Goal: Task Accomplishment & Management: Complete application form

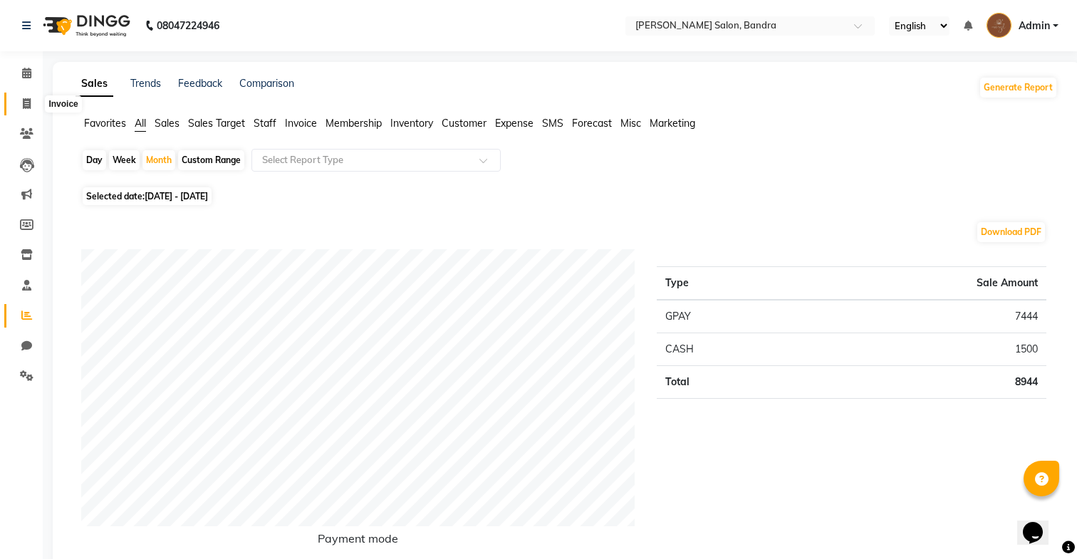
click at [28, 100] on icon at bounding box center [27, 103] width 8 height 11
select select "service"
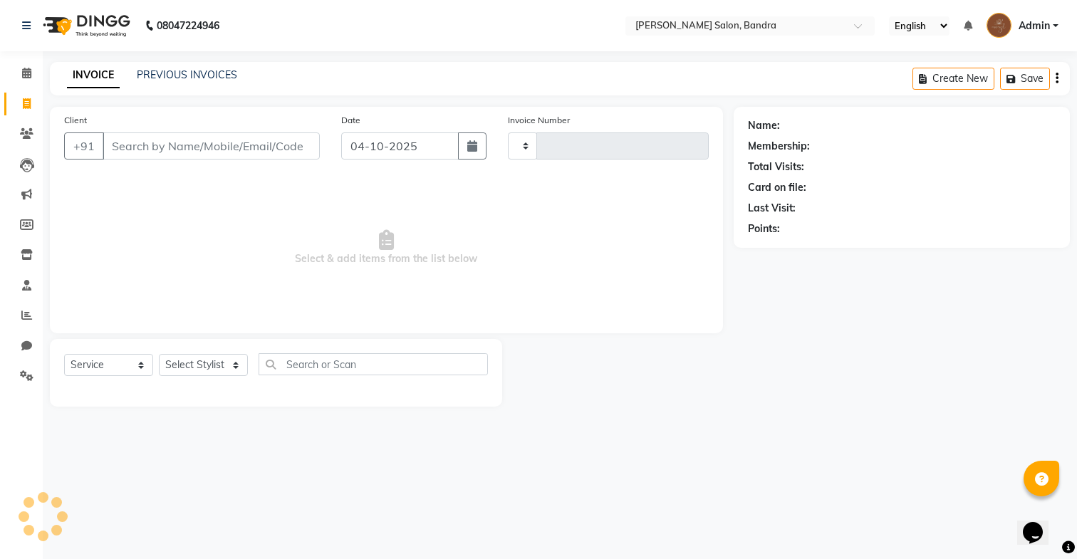
type input "0366"
select select "7894"
click at [195, 365] on select "Select Stylist Dakshta [PERSON_NAME] [PERSON_NAME] Renuka [PERSON_NAME]" at bounding box center [203, 365] width 89 height 22
select select "86816"
click at [159, 354] on select "Select Stylist Dakshta [PERSON_NAME] [PERSON_NAME] Renuka [PERSON_NAME]" at bounding box center [203, 365] width 89 height 22
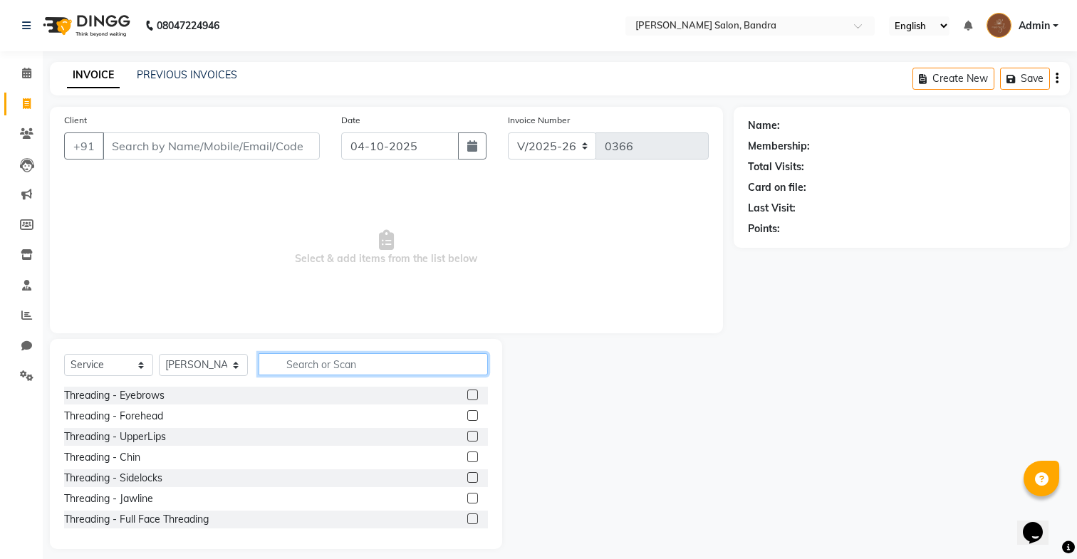
click at [285, 361] on input "text" at bounding box center [373, 364] width 229 height 22
click at [470, 393] on label at bounding box center [472, 395] width 11 height 11
click at [470, 393] on input "checkbox" at bounding box center [471, 395] width 9 height 9
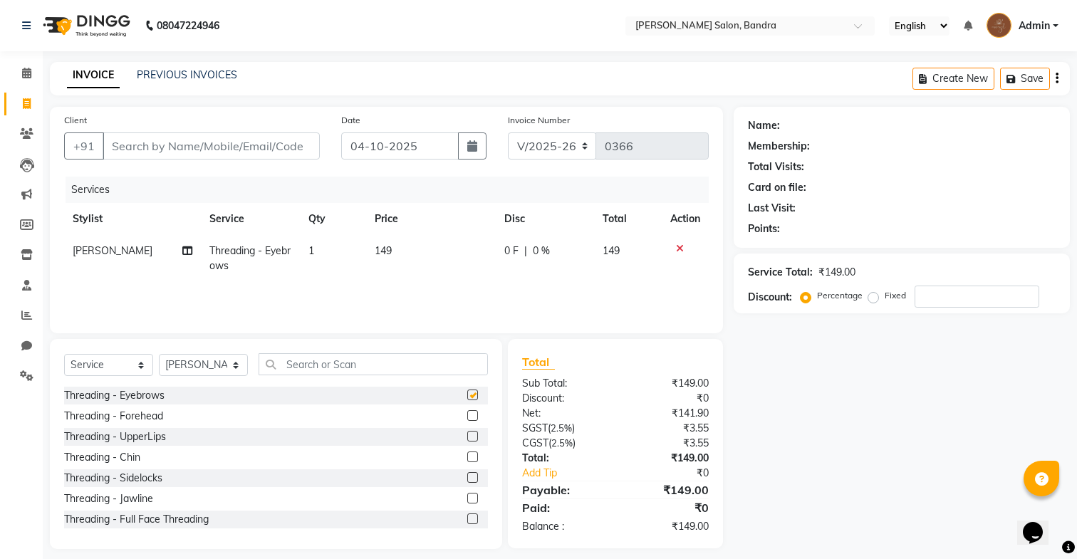
checkbox input "false"
click at [472, 440] on label at bounding box center [472, 436] width 11 height 11
click at [472, 440] on input "checkbox" at bounding box center [471, 436] width 9 height 9
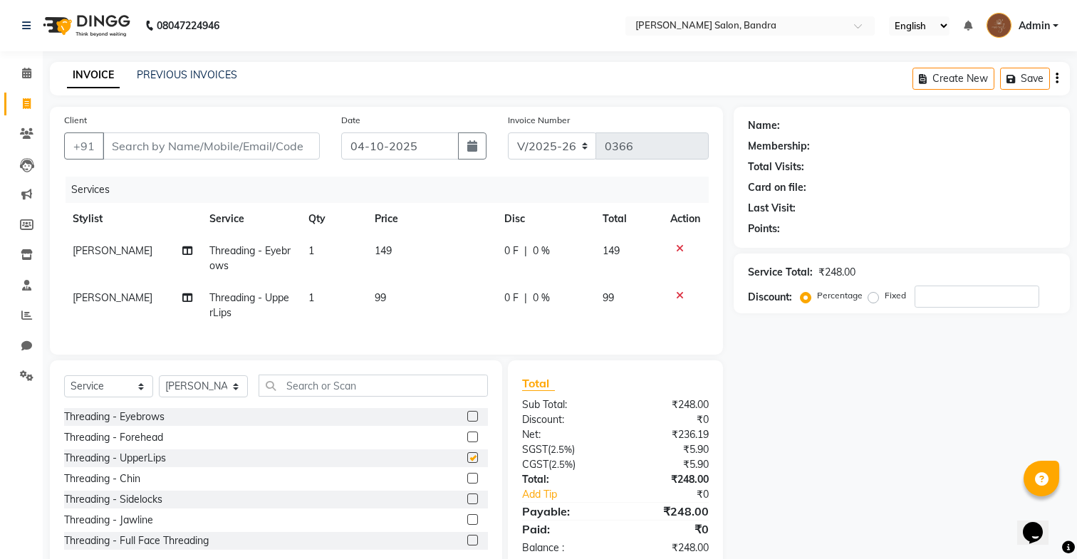
checkbox input "false"
click at [457, 383] on input "text" at bounding box center [373, 386] width 229 height 22
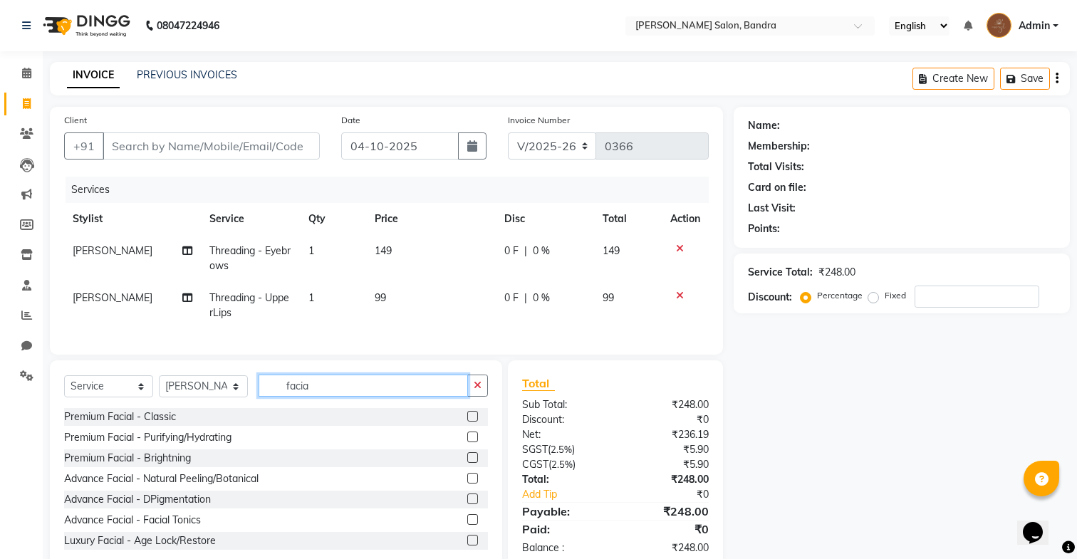
type input "facia"
click at [472, 415] on label at bounding box center [472, 416] width 11 height 11
click at [472, 415] on input "checkbox" at bounding box center [471, 416] width 9 height 9
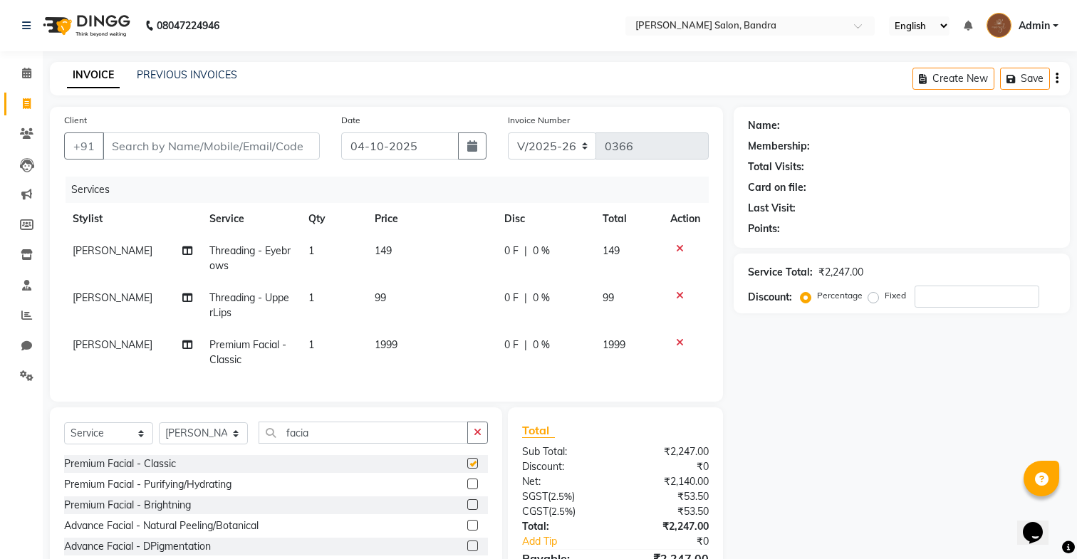
checkbox input "false"
click at [475, 425] on button "button" at bounding box center [477, 433] width 21 height 22
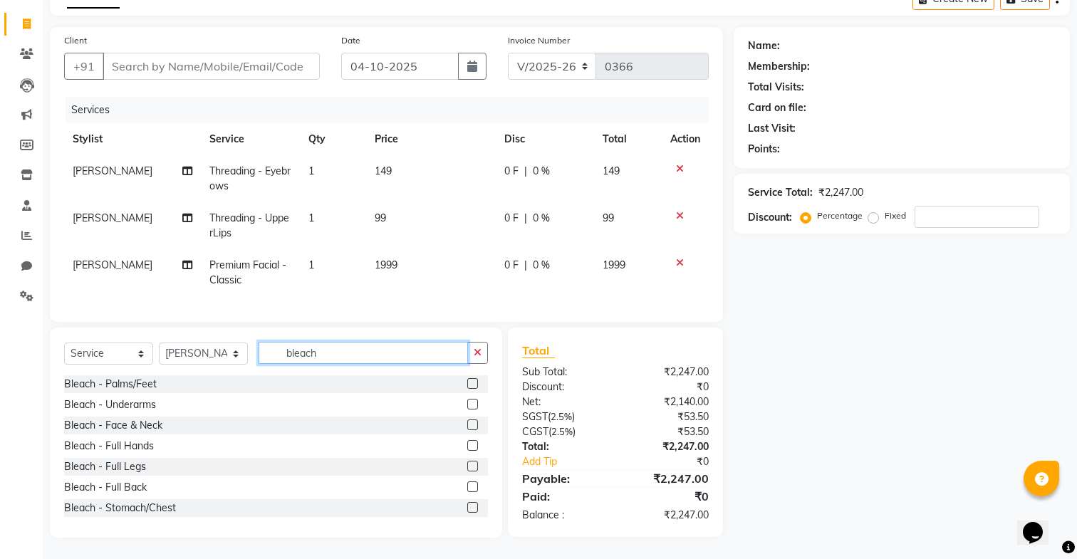
scroll to position [78, 0]
type input "bleach"
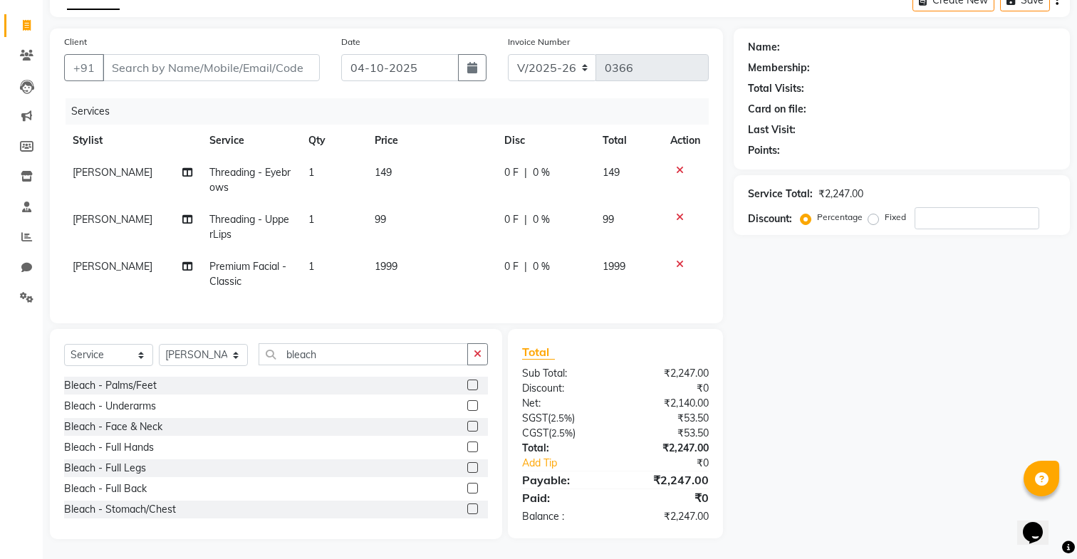
click at [470, 426] on label at bounding box center [472, 426] width 11 height 11
click at [470, 426] on input "checkbox" at bounding box center [471, 426] width 9 height 9
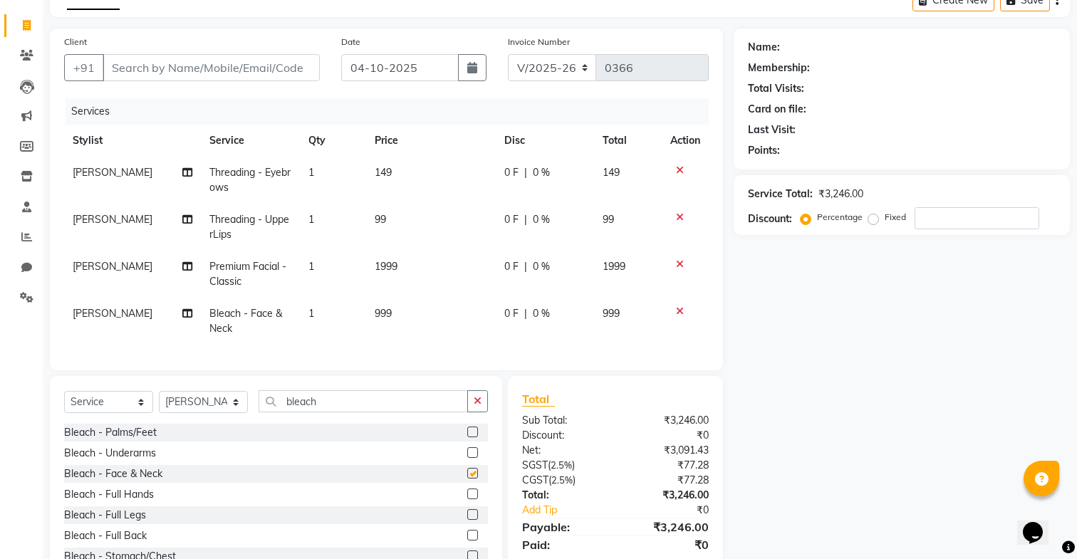
checkbox input "false"
click at [386, 314] on span "999" at bounding box center [383, 313] width 17 height 13
select select "86816"
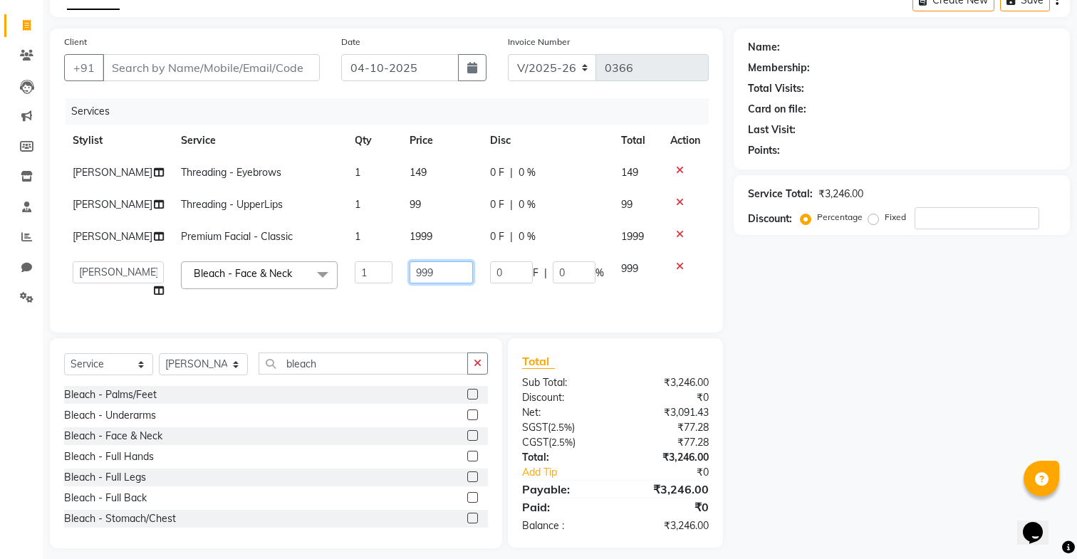
drag, startPoint x: 403, startPoint y: 271, endPoint x: 361, endPoint y: 266, distance: 42.2
click at [360, 266] on tr "Dakshta [PERSON_NAME] [PERSON_NAME] Renuka [PERSON_NAME] Bleach - Face & Neck x…" at bounding box center [386, 280] width 645 height 54
type input "599"
click at [391, 312] on div "Services Stylist Service Qty Price Disc Total Action [PERSON_NAME] Threading - …" at bounding box center [386, 208] width 645 height 220
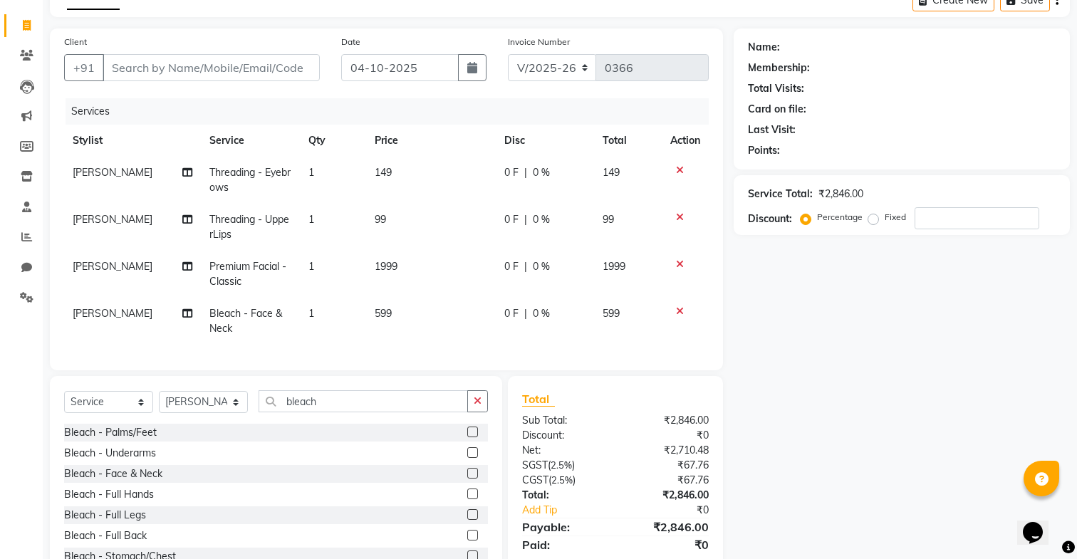
click at [378, 172] on span "149" at bounding box center [383, 172] width 17 height 13
select select "86816"
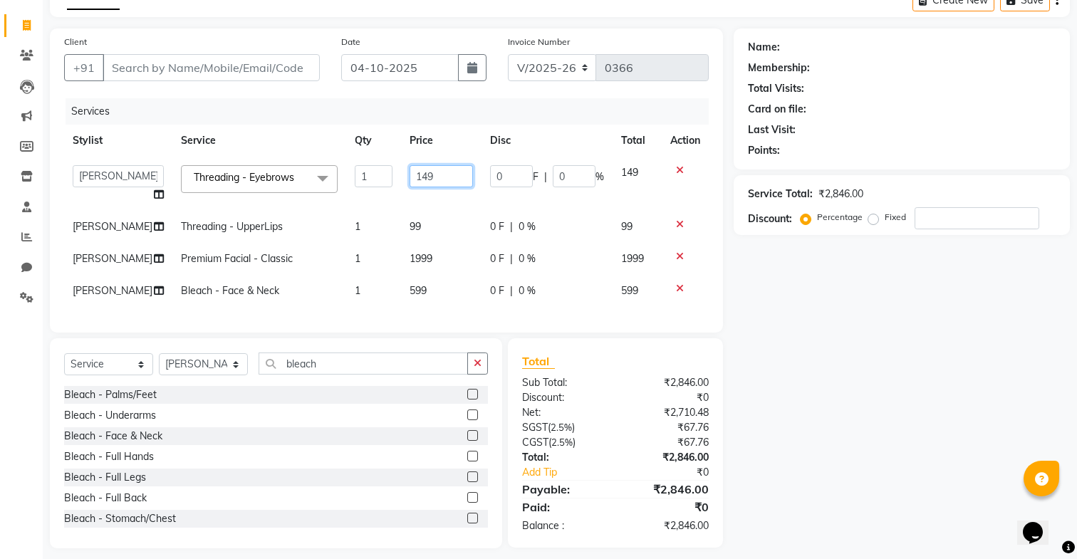
drag, startPoint x: 431, startPoint y: 179, endPoint x: 353, endPoint y: 179, distance: 78.4
click at [353, 179] on tr "Dakshta [PERSON_NAME] [PERSON_NAME] Renuka [PERSON_NAME] Threading - Eyebrows x…" at bounding box center [386, 184] width 645 height 54
type input "176"
click at [401, 221] on td "99" at bounding box center [441, 227] width 80 height 32
select select "86816"
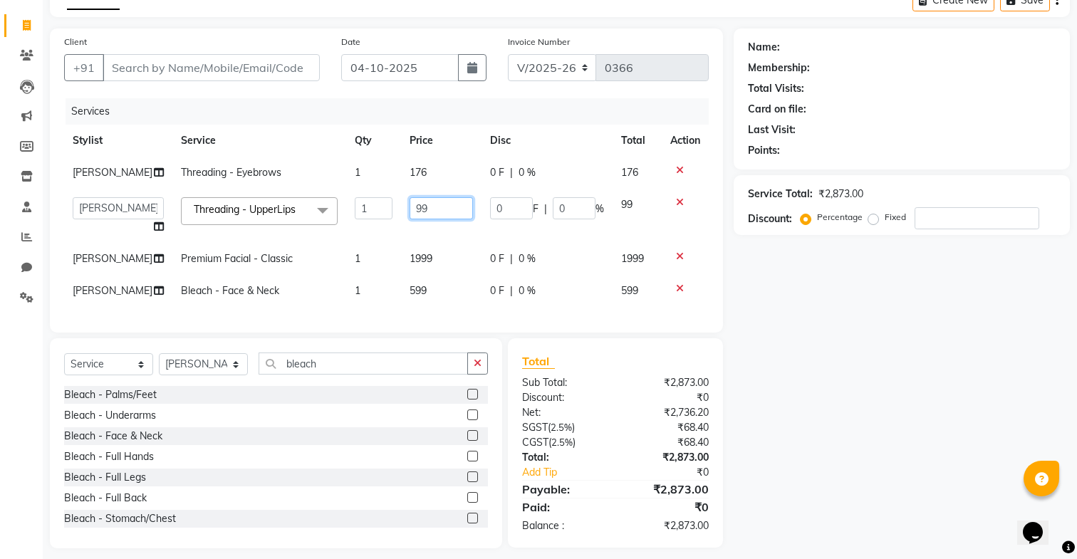
drag, startPoint x: 420, startPoint y: 202, endPoint x: 349, endPoint y: 204, distance: 70.6
click at [349, 205] on tr "Dakshta [PERSON_NAME] [PERSON_NAME] Renuka [PERSON_NAME] Threading - UpperLips …" at bounding box center [386, 216] width 645 height 54
drag, startPoint x: 419, startPoint y: 209, endPoint x: 383, endPoint y: 208, distance: 36.3
click at [401, 208] on td "99" at bounding box center [441, 216] width 80 height 54
type input "117"
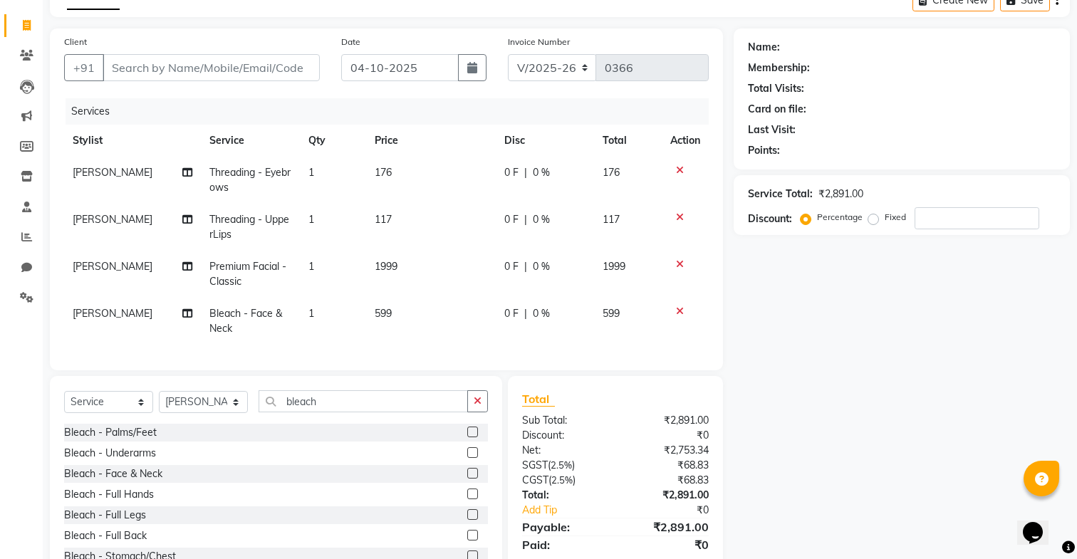
click at [395, 255] on td "1999" at bounding box center [430, 274] width 129 height 47
select select "86816"
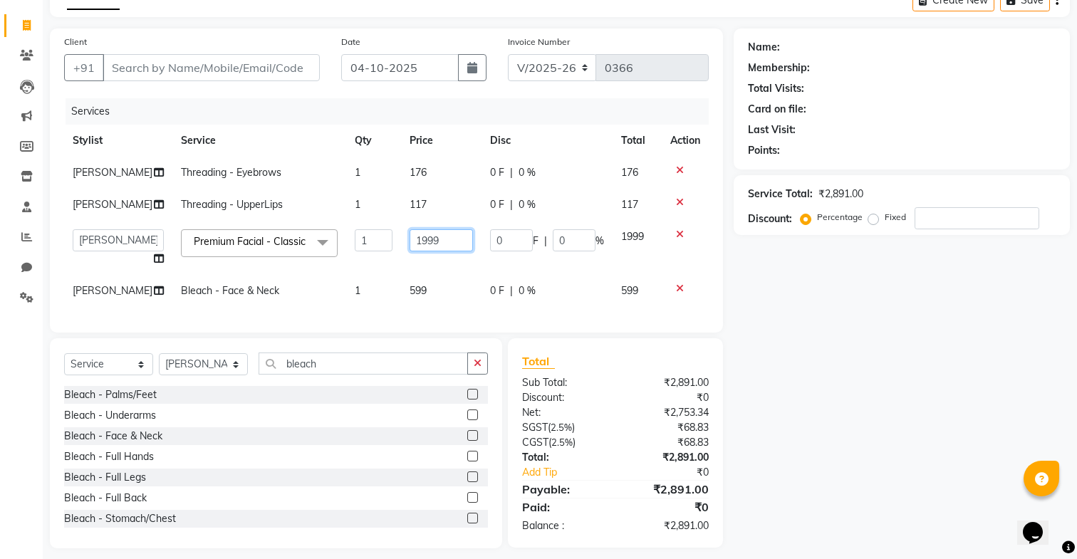
drag, startPoint x: 432, startPoint y: 237, endPoint x: 353, endPoint y: 248, distance: 79.8
click at [356, 246] on tr "Dakshta [PERSON_NAME] [PERSON_NAME] Renuka [PERSON_NAME] Premium Facial - Class…" at bounding box center [386, 248] width 645 height 54
drag, startPoint x: 430, startPoint y: 241, endPoint x: 373, endPoint y: 232, distance: 57.7
click at [373, 232] on tr "Dakshta [PERSON_NAME] [PERSON_NAME] Renuka [PERSON_NAME] Premium Facial - Class…" at bounding box center [386, 248] width 645 height 54
type input "2359"
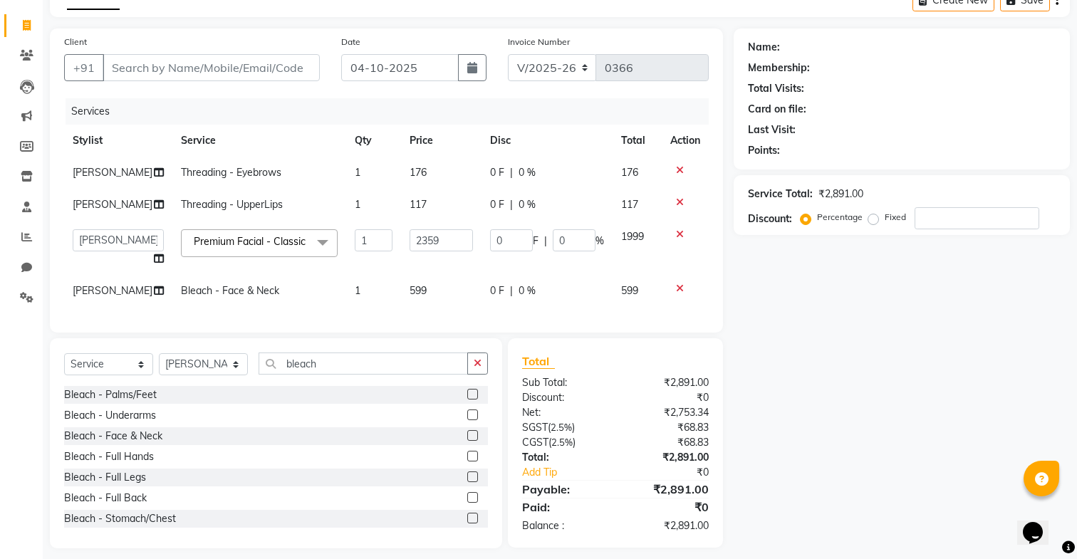
click at [401, 306] on td "599" at bounding box center [441, 291] width 80 height 32
select select "86816"
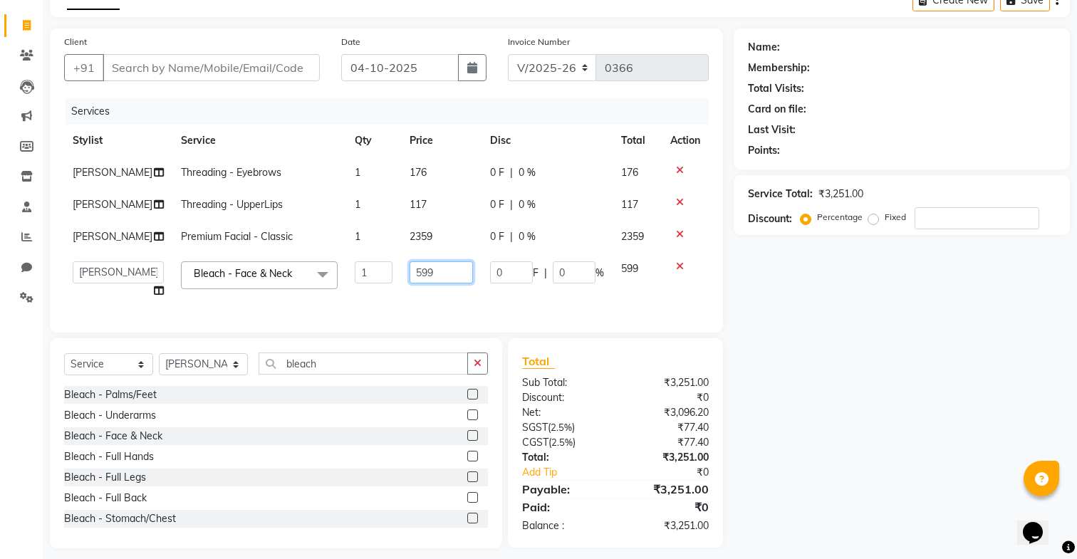
drag, startPoint x: 426, startPoint y: 270, endPoint x: 383, endPoint y: 265, distance: 43.7
click at [401, 265] on td "599" at bounding box center [441, 280] width 80 height 54
type input "707"
click at [401, 305] on td "707" at bounding box center [441, 280] width 80 height 54
select select "86816"
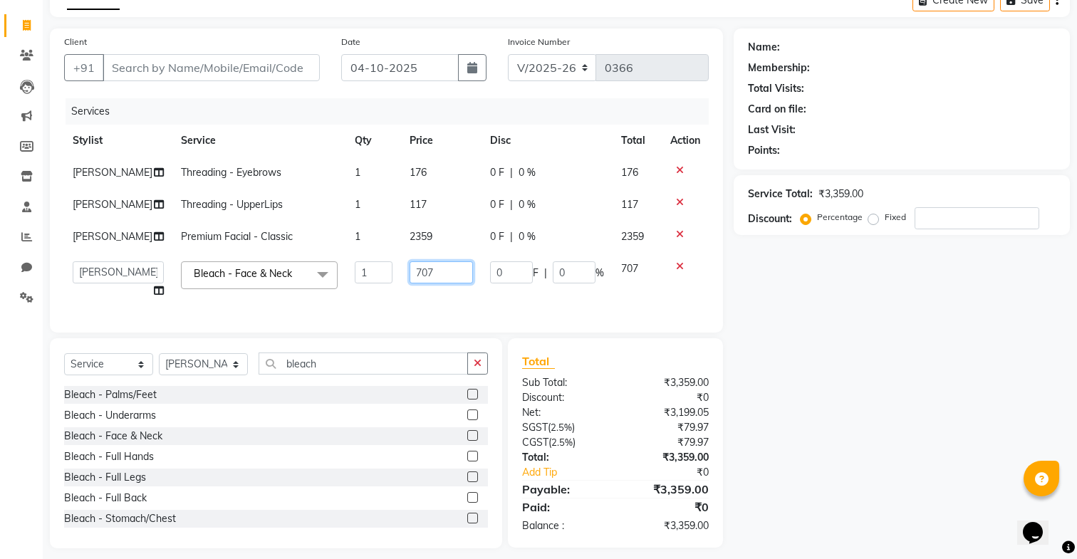
click at [437, 271] on input "707" at bounding box center [441, 272] width 63 height 22
click at [435, 314] on div "Services Stylist Service Qty Price Disc Total Action [PERSON_NAME] Threading - …" at bounding box center [386, 208] width 645 height 220
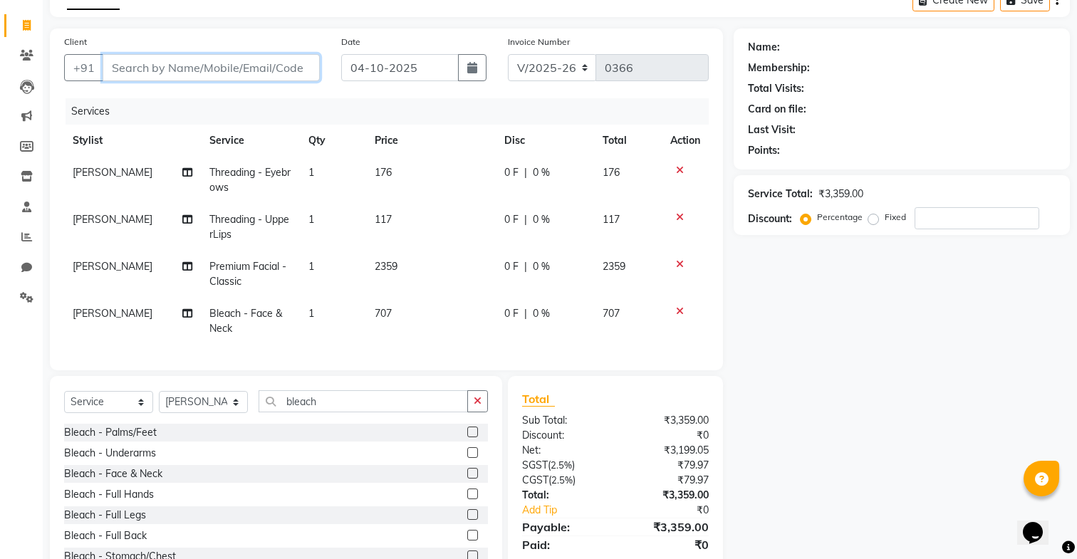
click at [285, 66] on input "Client" at bounding box center [211, 67] width 217 height 27
click at [933, 218] on input "number" at bounding box center [977, 218] width 125 height 22
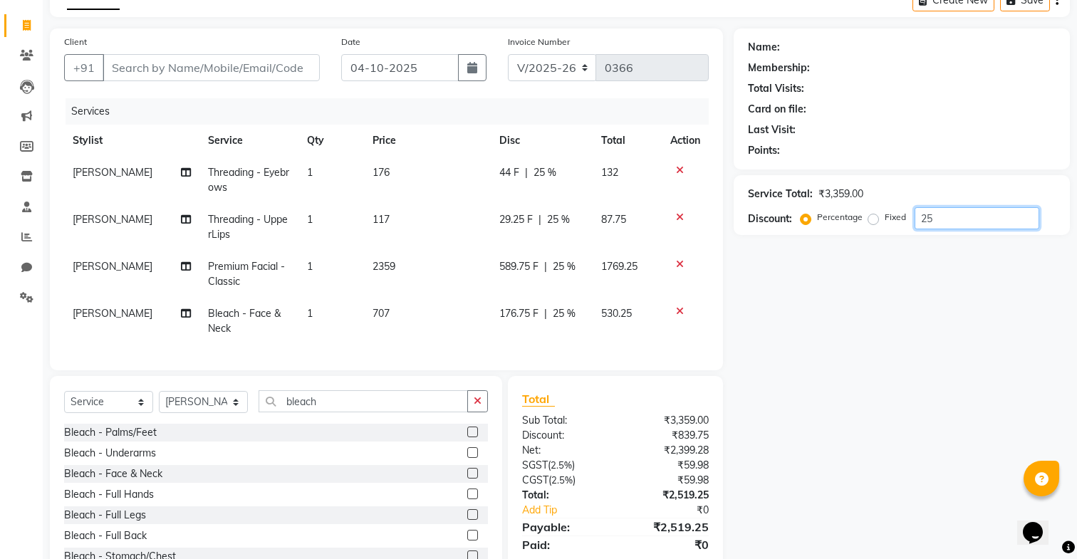
type input "2"
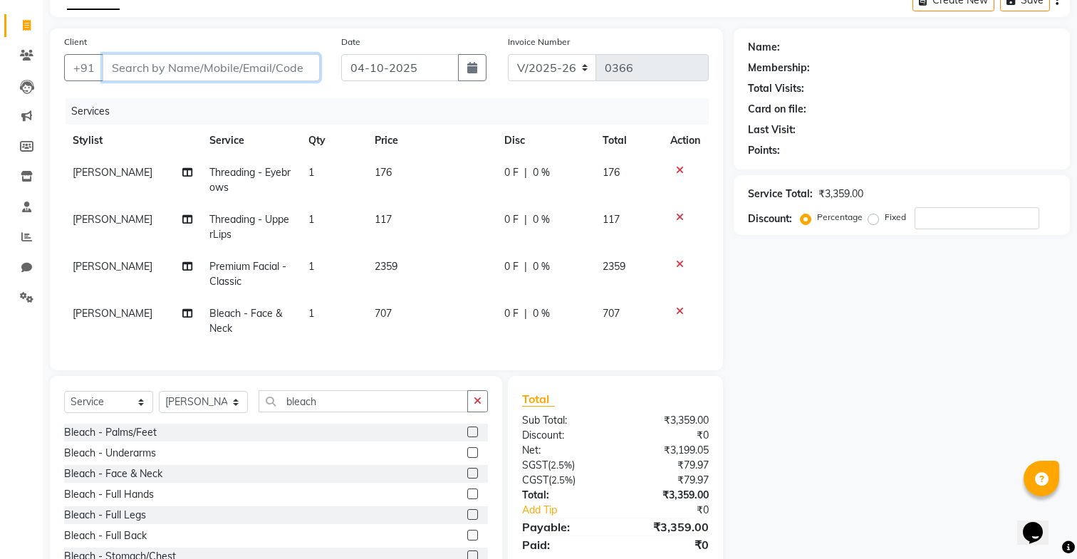
click at [249, 77] on input "Client" at bounding box center [211, 67] width 217 height 27
type input "9"
type input "0"
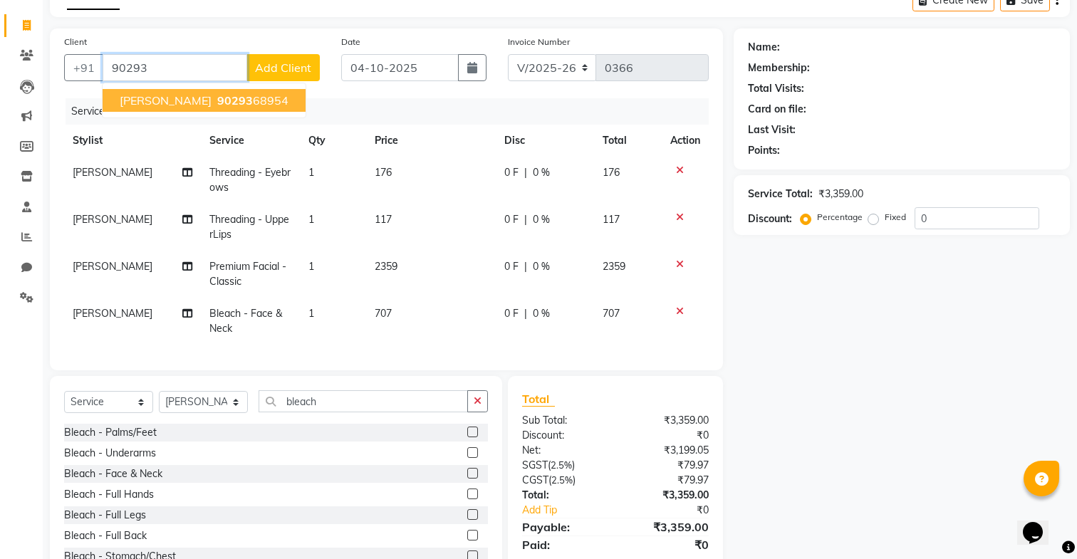
click at [214, 101] on ngb-highlight "90293 68954" at bounding box center [251, 100] width 74 height 14
type input "9029368954"
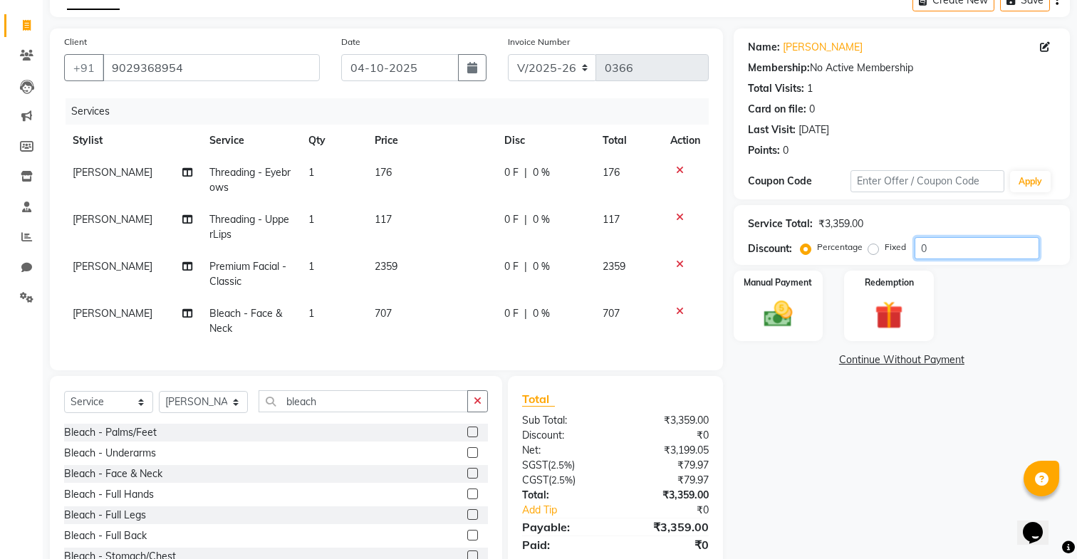
drag, startPoint x: 938, startPoint y: 256, endPoint x: 838, endPoint y: 258, distance: 100.5
click at [838, 258] on div "Percentage Fixed 0" at bounding box center [922, 248] width 236 height 22
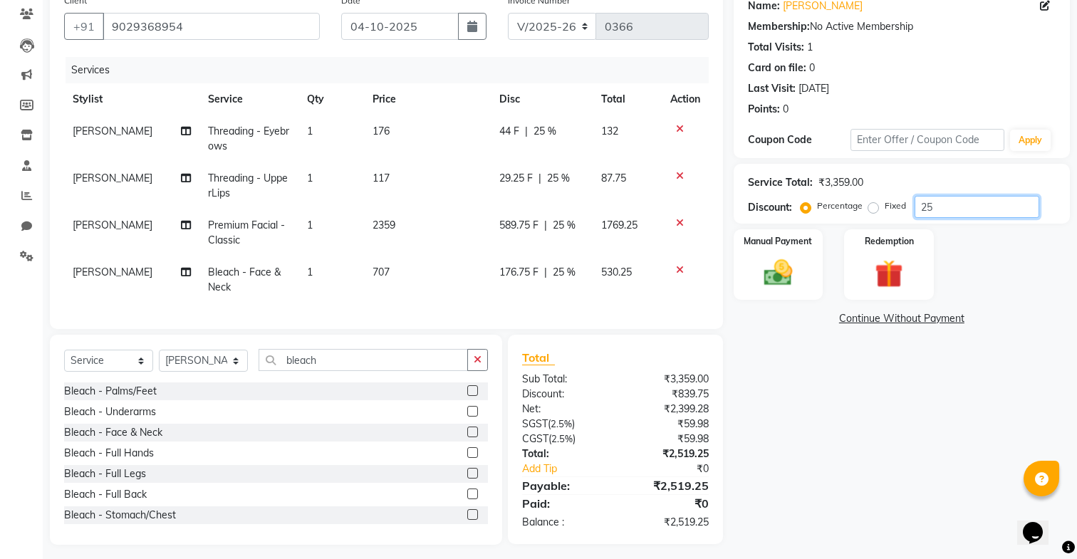
scroll to position [120, 0]
type input "2"
type input "25"
click at [815, 254] on div "Manual Payment" at bounding box center [778, 263] width 93 height 73
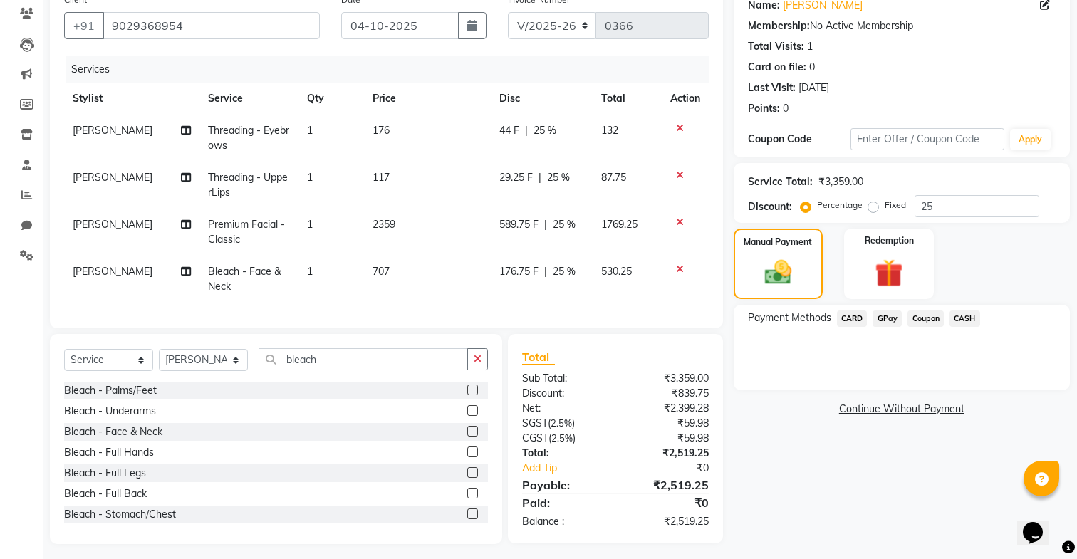
click at [508, 223] on span "589.75 F" at bounding box center [518, 224] width 39 height 15
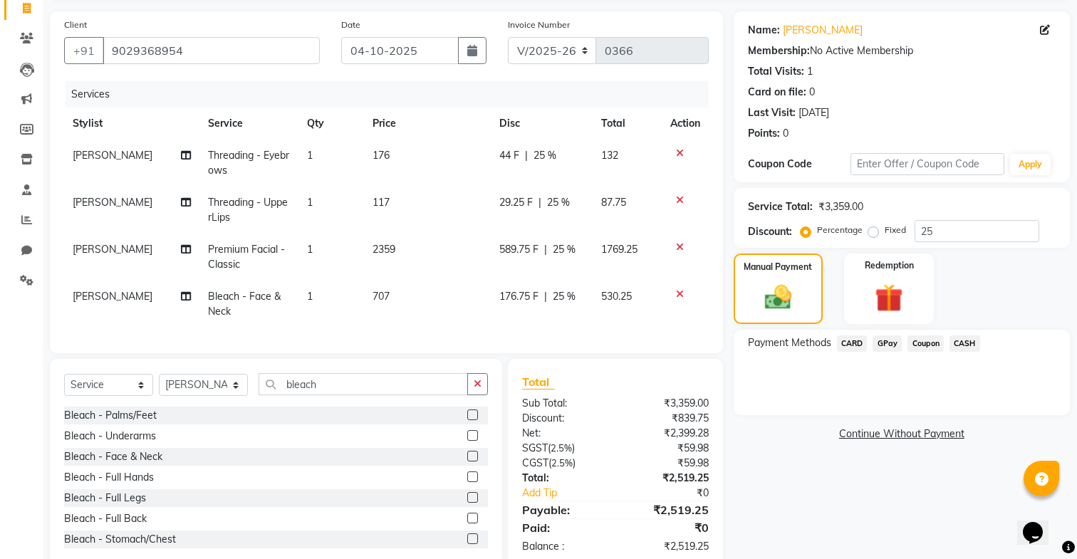
select select "86816"
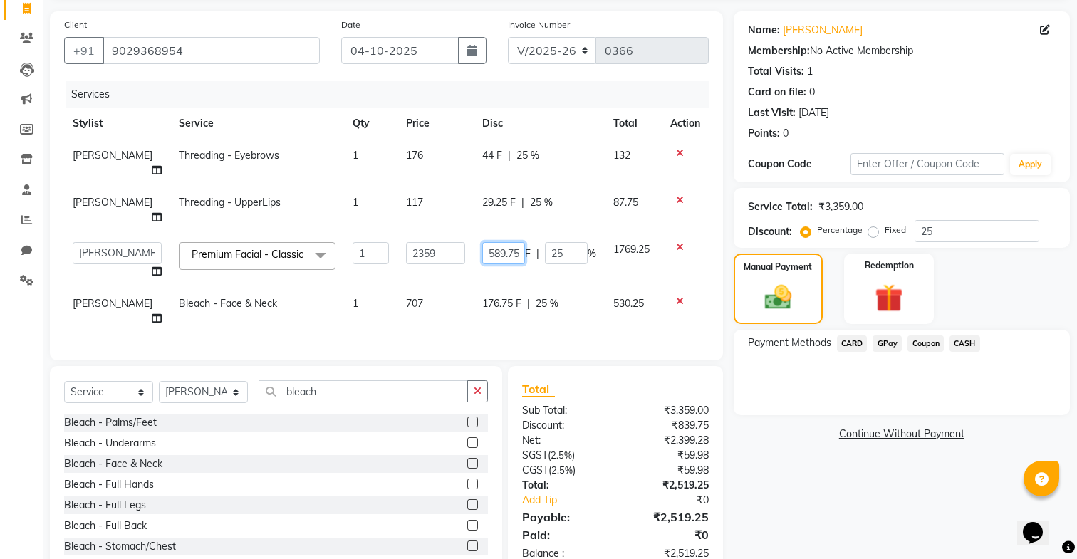
scroll to position [0, 2]
drag, startPoint x: 483, startPoint y: 223, endPoint x: 554, endPoint y: 224, distance: 70.5
click at [554, 242] on div "589.75 F | 25 %" at bounding box center [539, 253] width 114 height 22
type input "590"
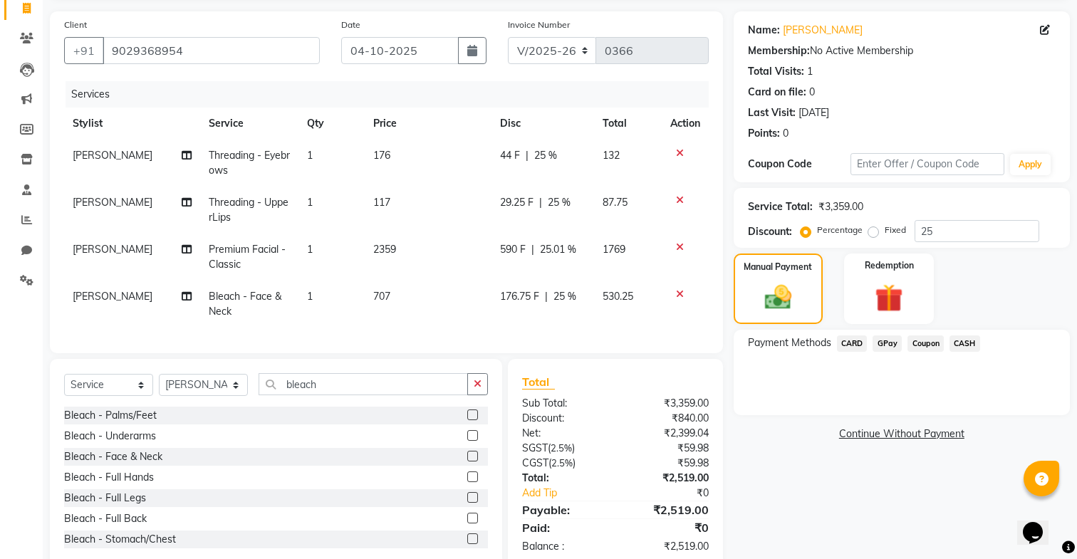
click at [502, 282] on td "176.75 F | 25 %" at bounding box center [543, 304] width 102 height 47
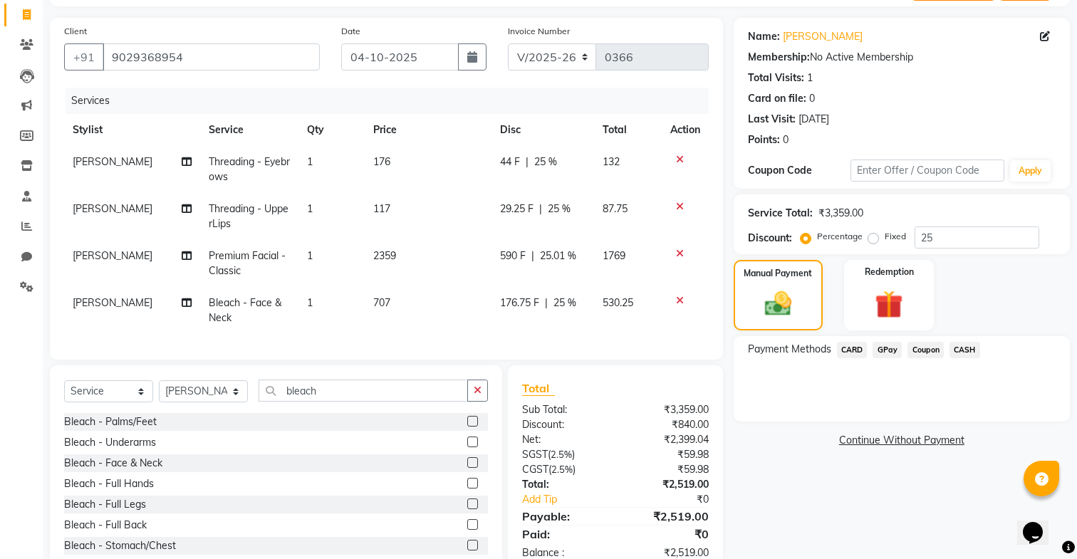
select select "86816"
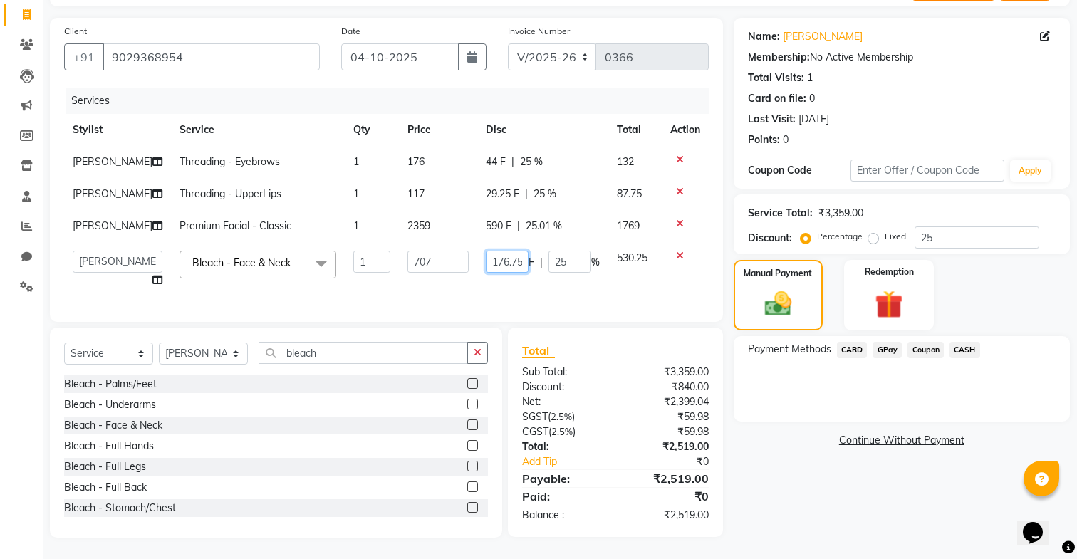
scroll to position [0, 2]
drag, startPoint x: 485, startPoint y: 261, endPoint x: 547, endPoint y: 256, distance: 62.1
click at [547, 256] on div "176.75 F | 25 %" at bounding box center [543, 262] width 114 height 22
type input "178"
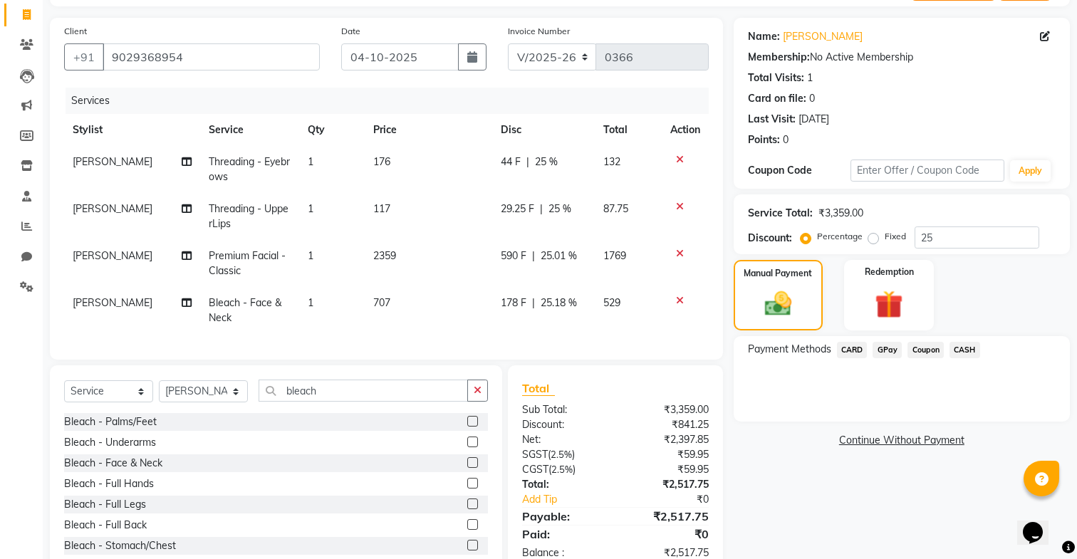
click at [500, 318] on div "Client [PHONE_NUMBER] Date [DATE] Invoice Number V/2025 V/[PHONE_NUMBER] Servic…" at bounding box center [386, 189] width 673 height 342
click at [514, 308] on span "178 F" at bounding box center [514, 303] width 26 height 15
select select "86816"
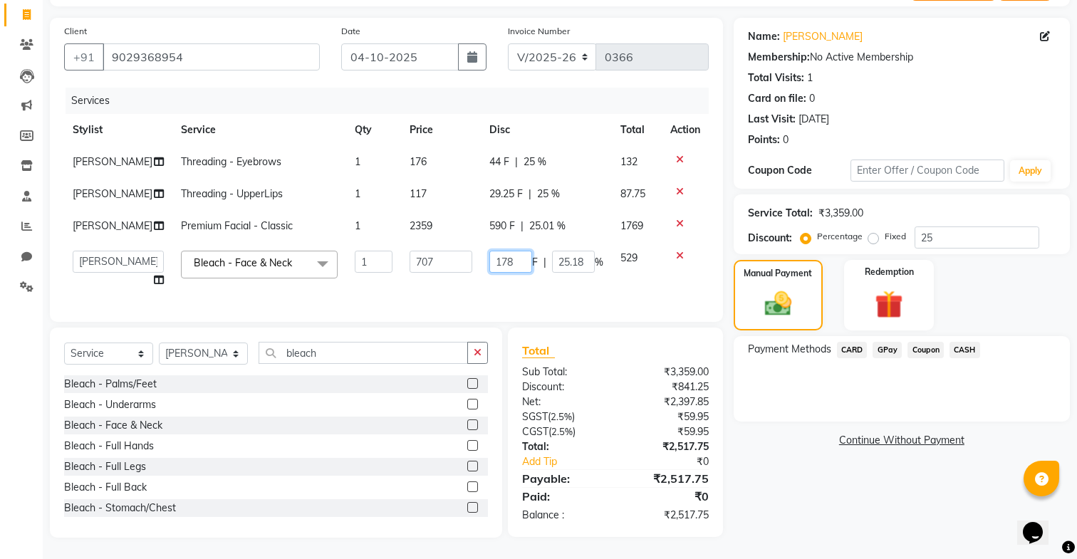
click at [517, 264] on input "178" at bounding box center [510, 262] width 43 height 22
type input "177"
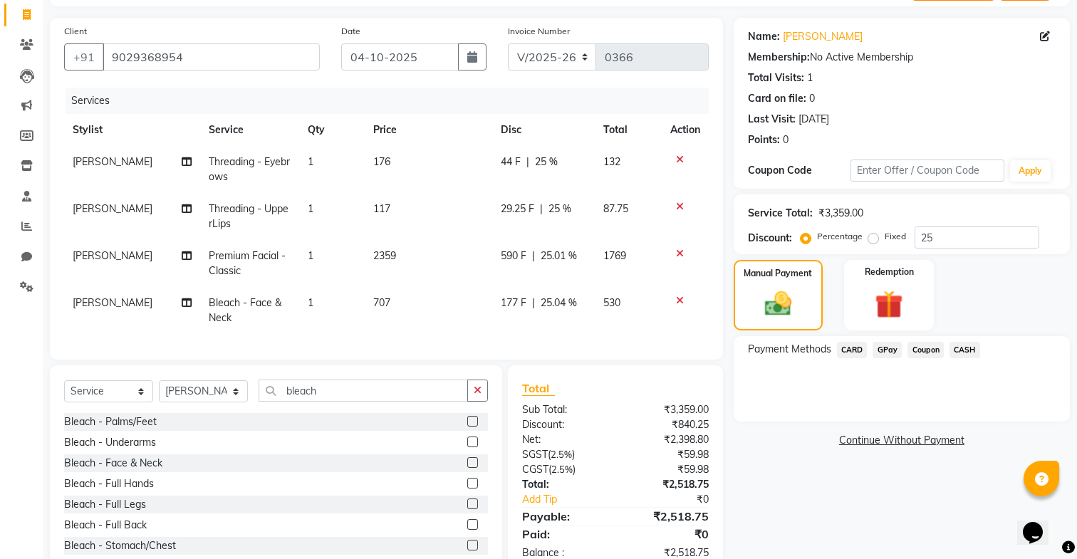
click at [514, 292] on td "177 F | 25.04 %" at bounding box center [543, 310] width 102 height 47
select select "86816"
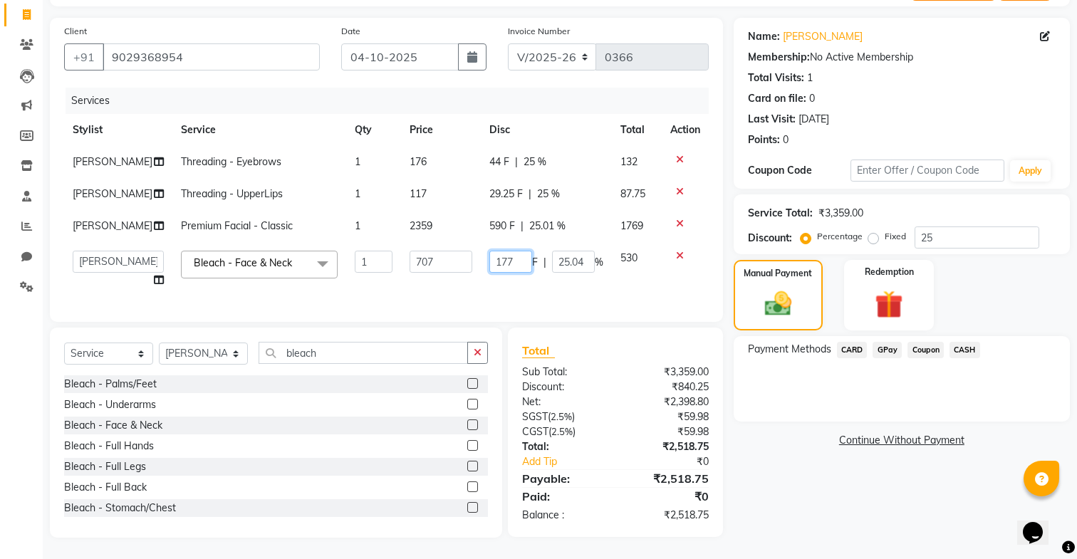
click at [509, 264] on input "177" at bounding box center [510, 262] width 43 height 22
type input "177.75"
click at [535, 296] on td "177.75 F | 25.04 %" at bounding box center [546, 269] width 131 height 54
select select "86816"
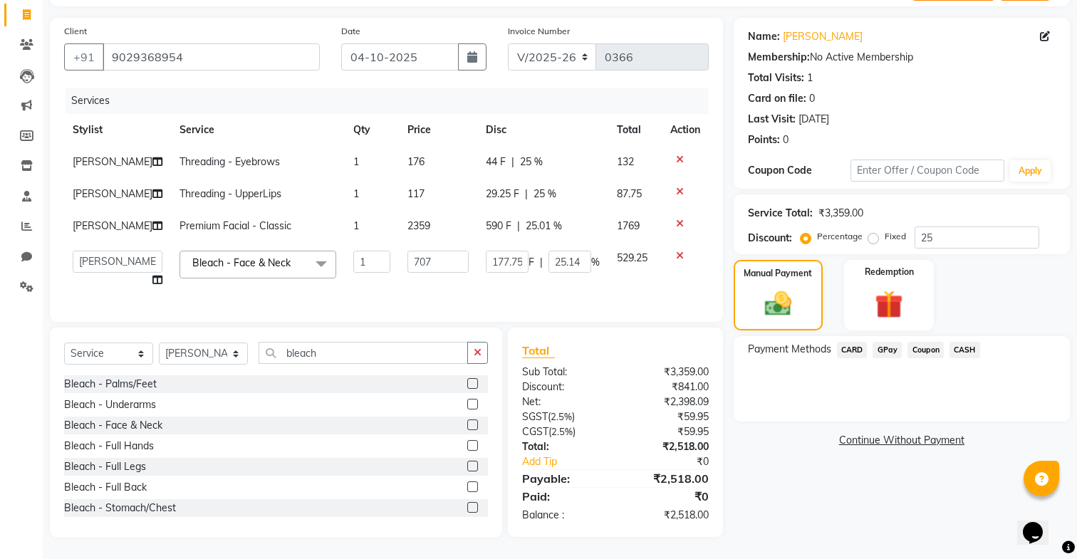
click at [493, 222] on span "590 F" at bounding box center [499, 226] width 26 height 15
select select "86816"
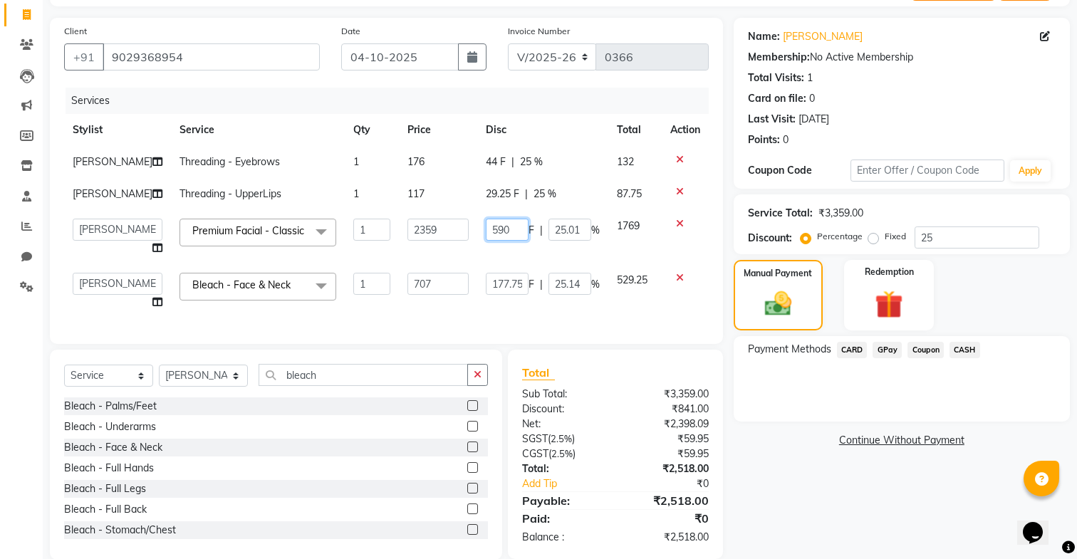
drag, startPoint x: 511, startPoint y: 229, endPoint x: 497, endPoint y: 229, distance: 14.3
click at [496, 229] on input "590" at bounding box center [507, 230] width 43 height 22
type input "591"
click at [521, 278] on td "177.75 F | 25.14 %" at bounding box center [542, 291] width 131 height 54
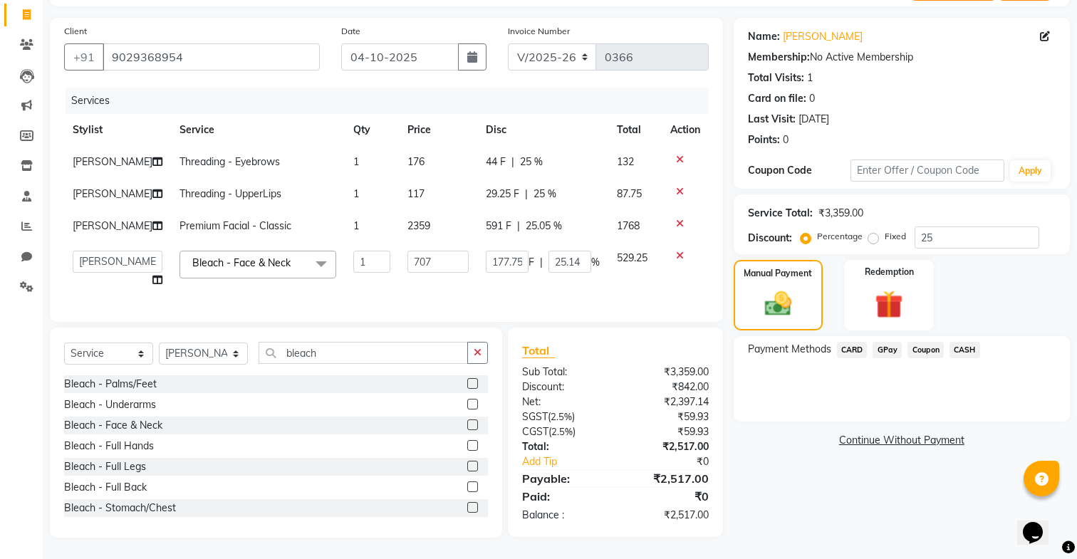
click at [487, 227] on span "591 F" at bounding box center [499, 226] width 26 height 15
select select "86816"
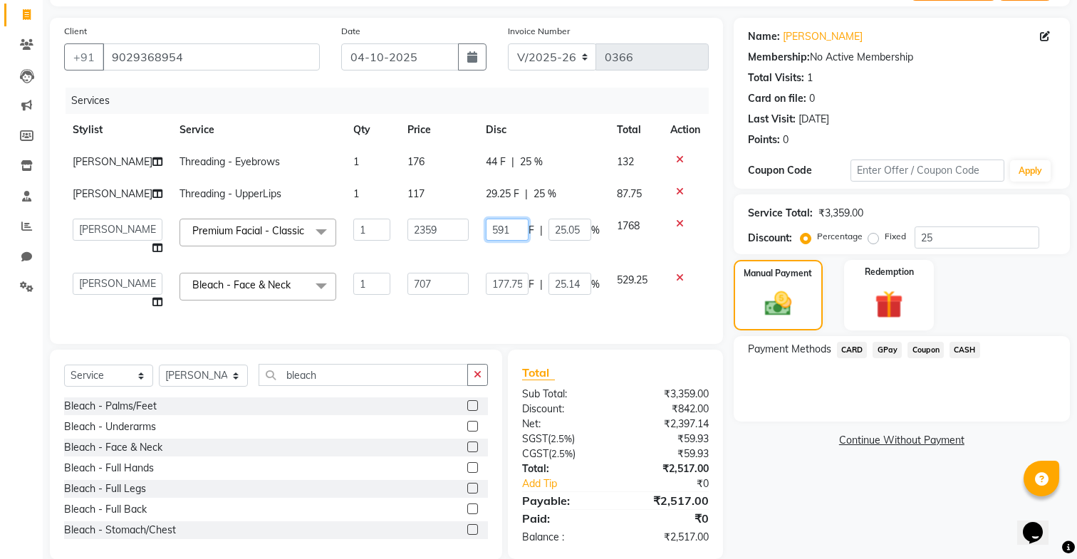
drag, startPoint x: 507, startPoint y: 229, endPoint x: 494, endPoint y: 227, distance: 13.0
click at [494, 227] on input "591" at bounding box center [507, 230] width 43 height 22
type input "589"
click at [514, 254] on tbody "[PERSON_NAME] - Eyebrows 1 176 44 F | 25 % 132 [PERSON_NAME] Threading - UpperL…" at bounding box center [386, 232] width 645 height 172
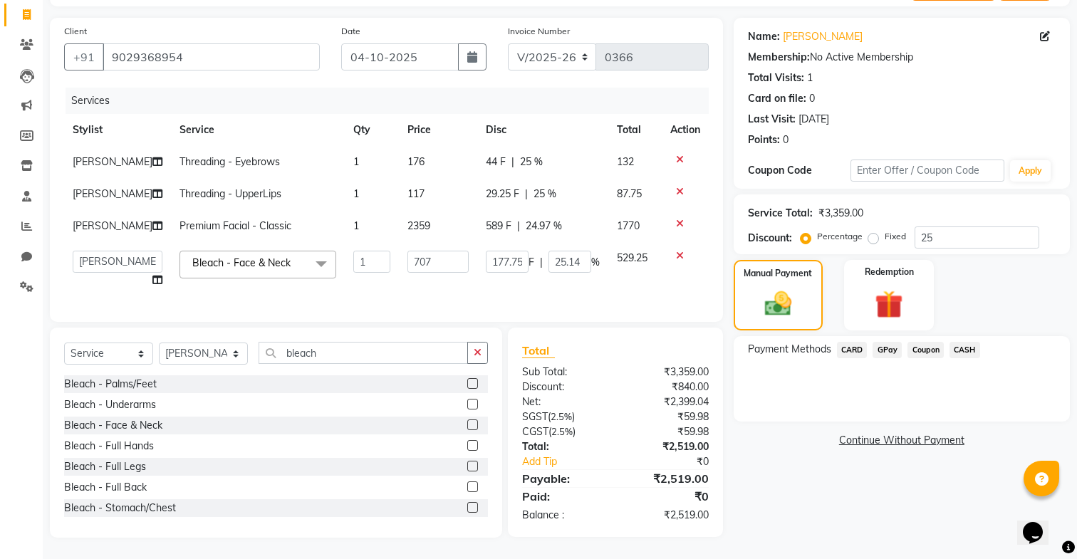
click at [888, 351] on span "GPay" at bounding box center [887, 350] width 29 height 16
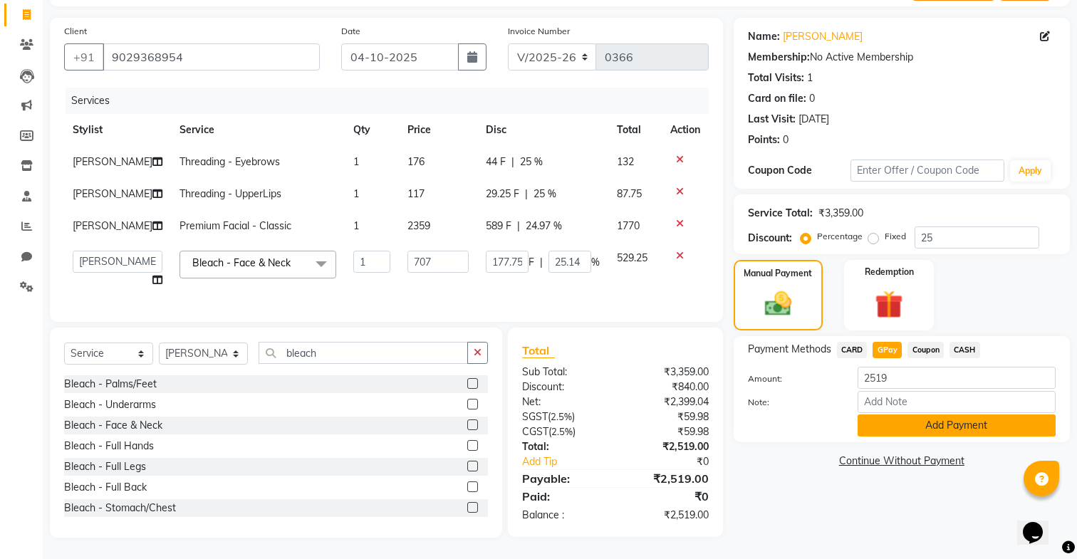
click at [888, 432] on button "Add Payment" at bounding box center [957, 426] width 198 height 22
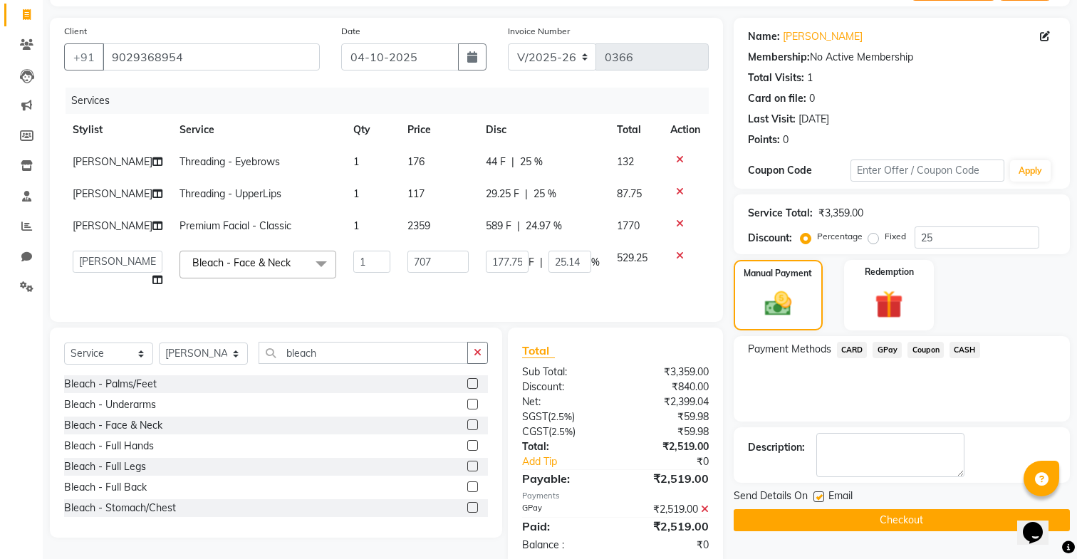
scroll to position [118, 0]
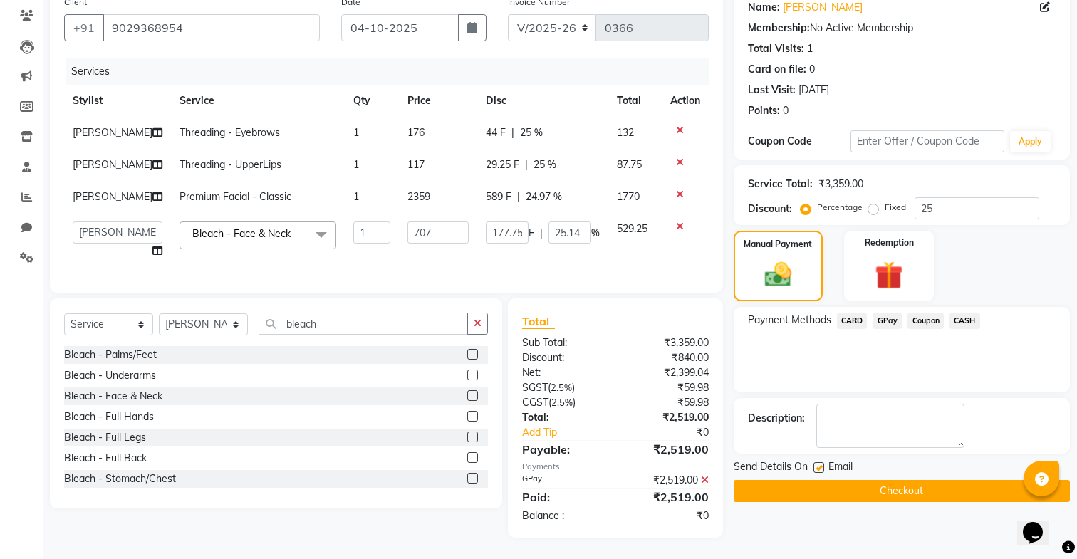
click at [871, 497] on button "Checkout" at bounding box center [902, 491] width 336 height 22
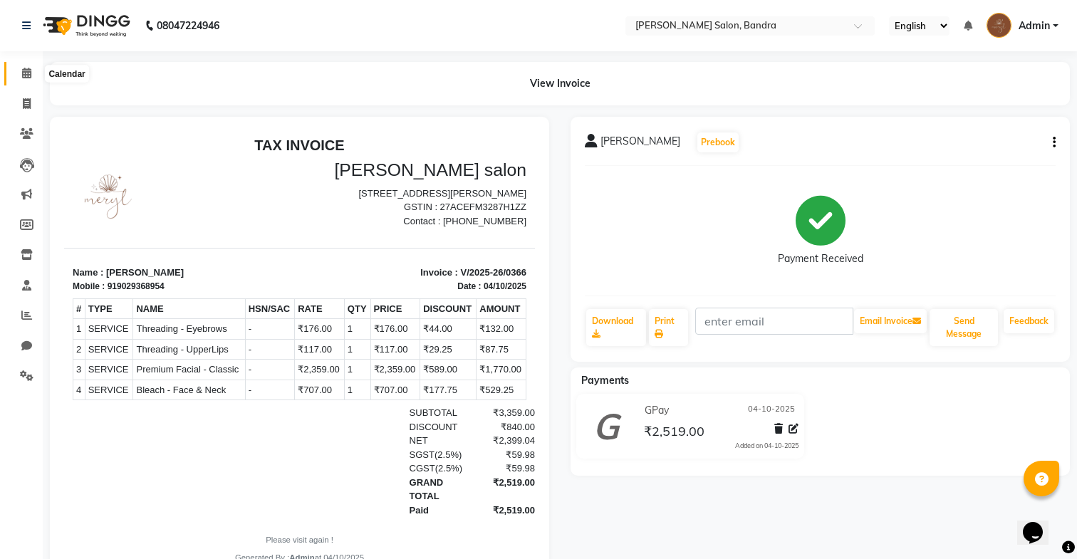
click at [35, 68] on span at bounding box center [26, 74] width 25 height 16
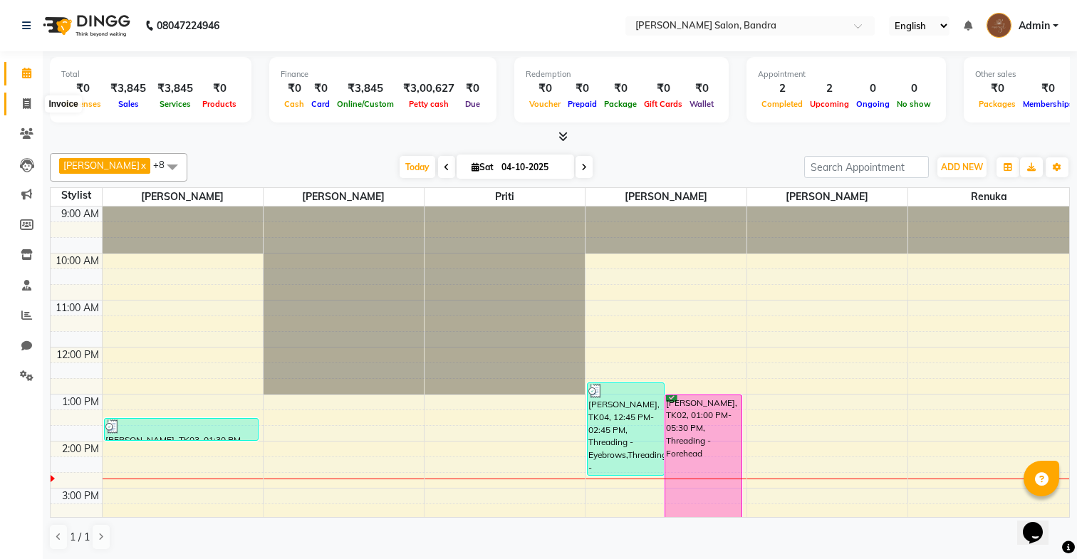
click at [24, 105] on icon at bounding box center [27, 103] width 8 height 11
select select "service"
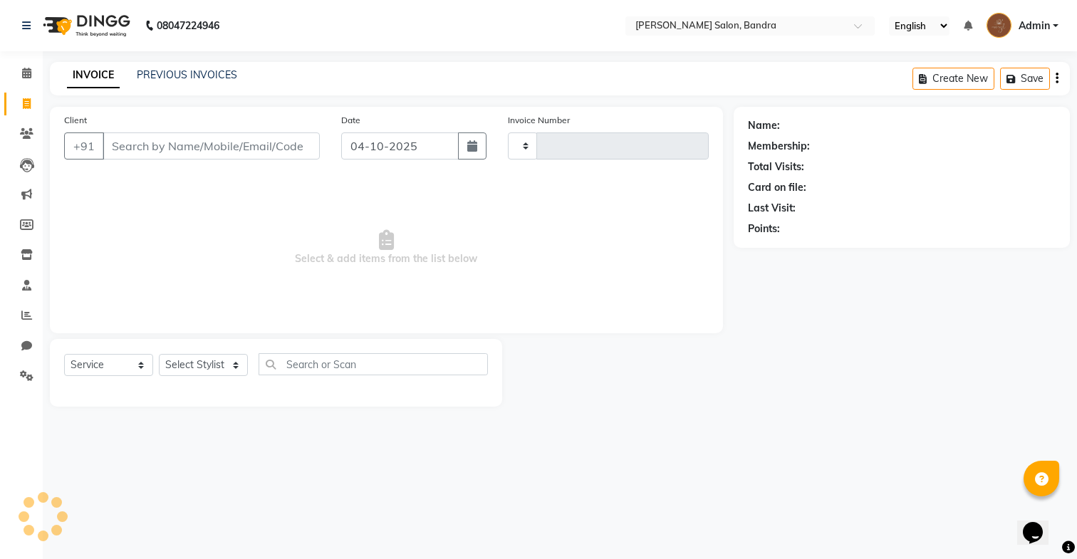
type input "0367"
select select "7894"
click at [155, 73] on link "PREVIOUS INVOICES" at bounding box center [187, 74] width 100 height 13
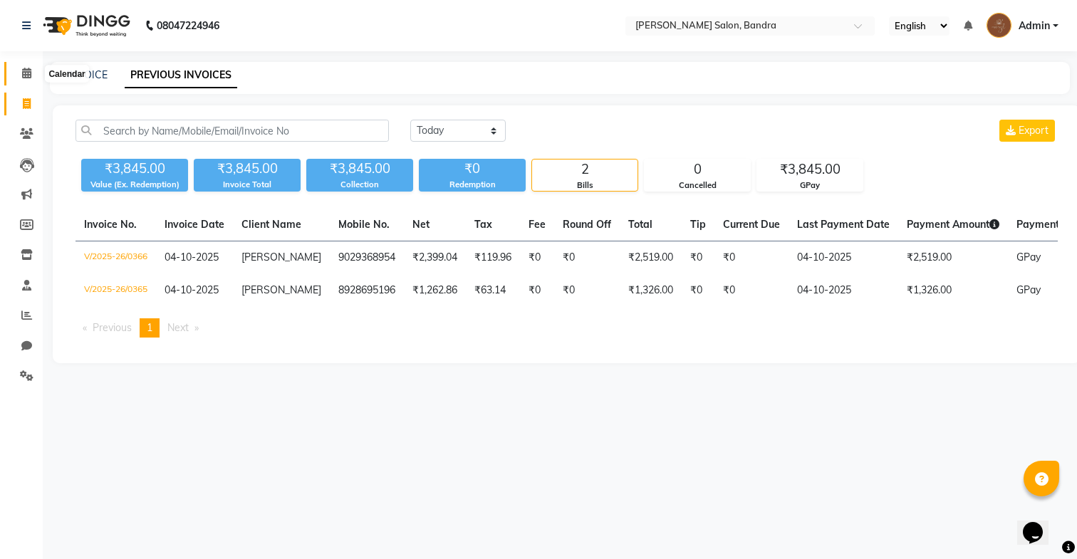
click at [31, 72] on icon at bounding box center [26, 73] width 9 height 11
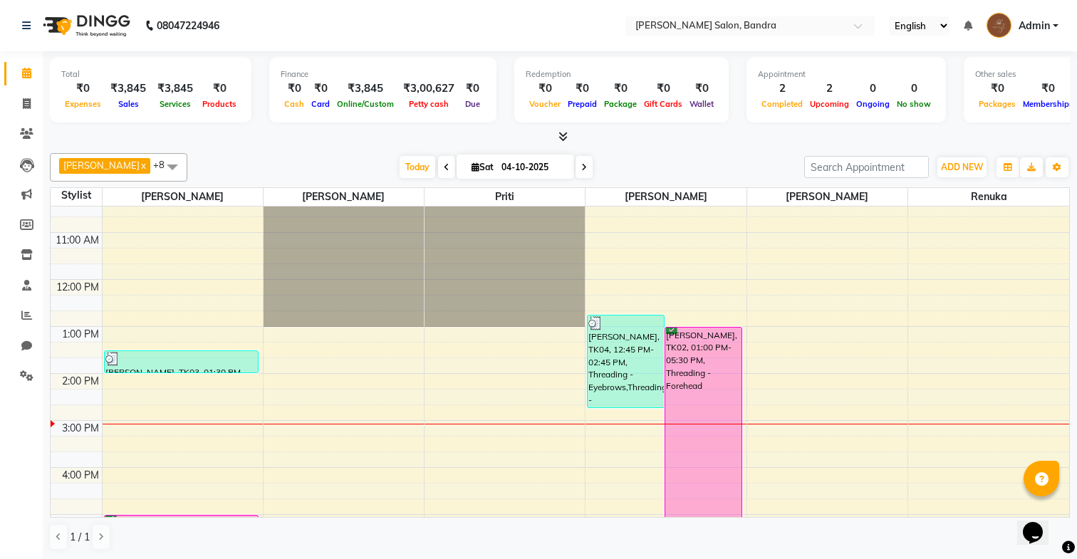
scroll to position [80, 0]
